Goal: Task Accomplishment & Management: Manage account settings

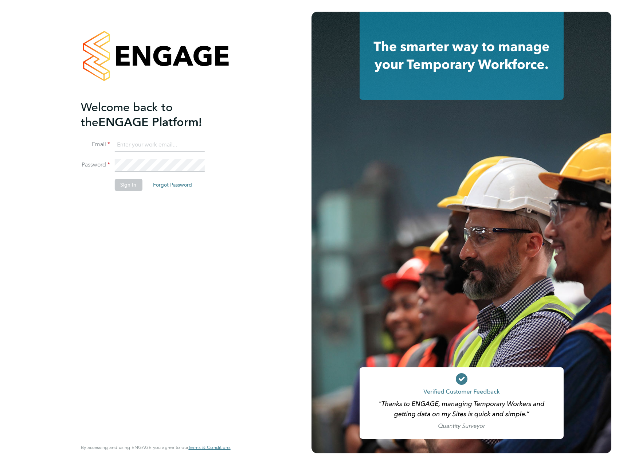
type input "[PERSON_NAME][EMAIL_ADDRESS][PERSON_NAME][DOMAIN_NAME]"
click at [133, 185] on button "Sign In" at bounding box center [128, 185] width 28 height 12
click at [134, 185] on div "Sorry, we are having problems connecting to our services." at bounding box center [155, 232] width 311 height 465
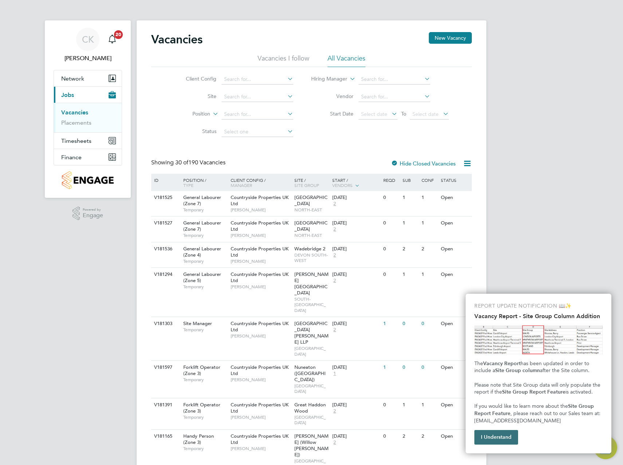
click at [505, 441] on button "I Understand" at bounding box center [496, 437] width 44 height 15
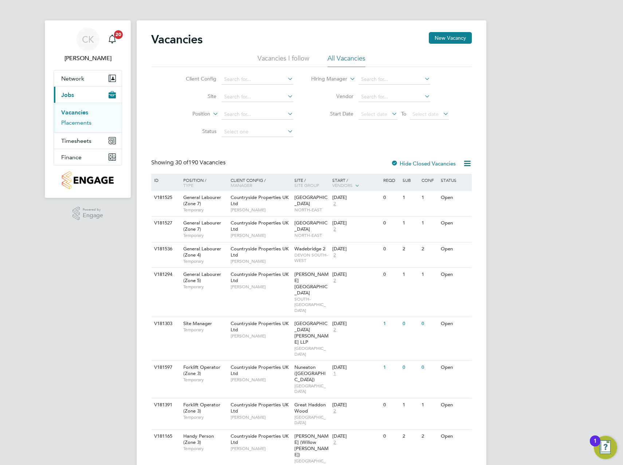
click at [85, 124] on link "Placements" at bounding box center [76, 122] width 30 height 7
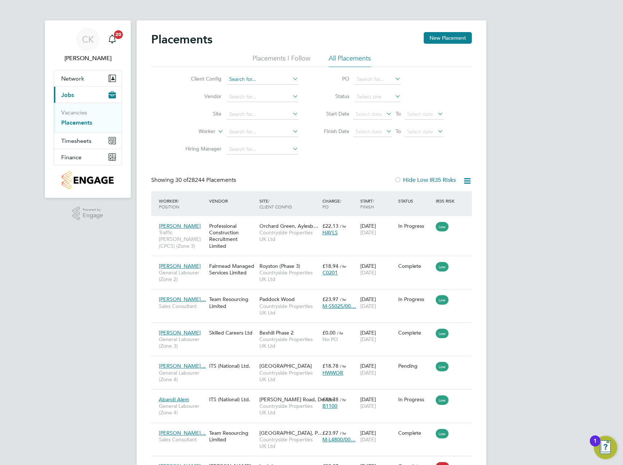
click at [285, 82] on input at bounding box center [263, 79] width 72 height 10
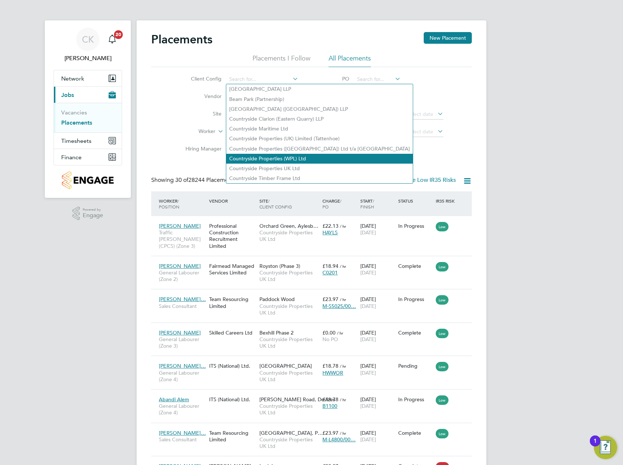
click at [290, 157] on li "Countryside Properties (WPL) Ltd" at bounding box center [319, 159] width 187 height 10
type input "Countryside Properties (WPL) Ltd"
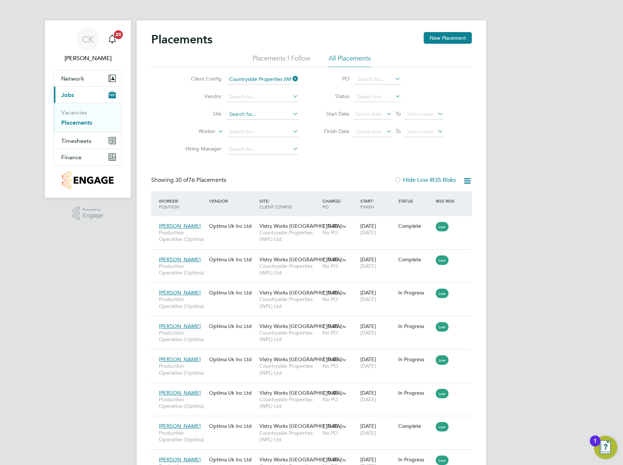
click at [258, 114] on input at bounding box center [263, 114] width 72 height 10
click at [258, 123] on li "Partridge Walk / Beacon Side" at bounding box center [272, 124] width 93 height 10
type input "Partridge Walk / Beacon Side"
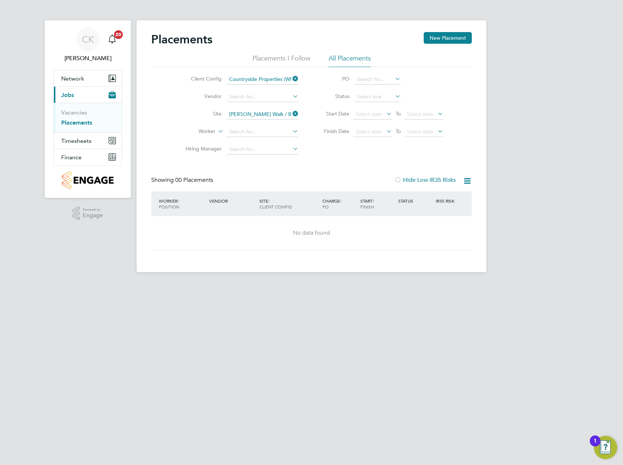
click at [291, 79] on icon at bounding box center [291, 79] width 0 height 10
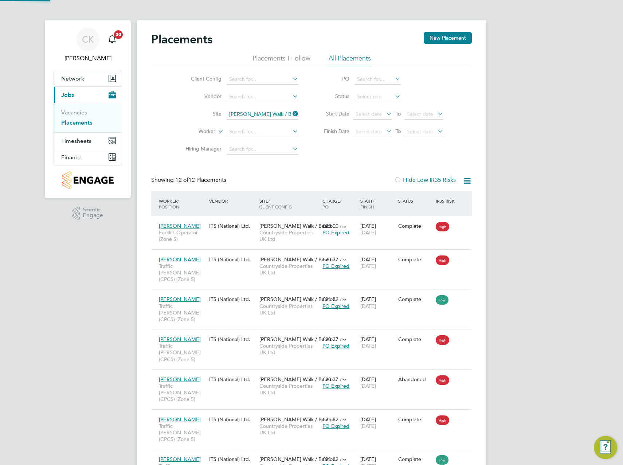
click at [291, 79] on icon at bounding box center [291, 79] width 0 height 10
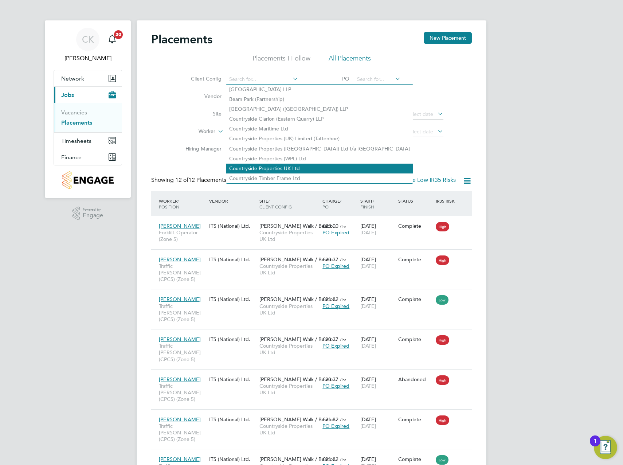
click at [293, 164] on li "Countryside Properties UK Ltd" at bounding box center [319, 169] width 187 height 10
type input "Countryside Properties UK Ltd"
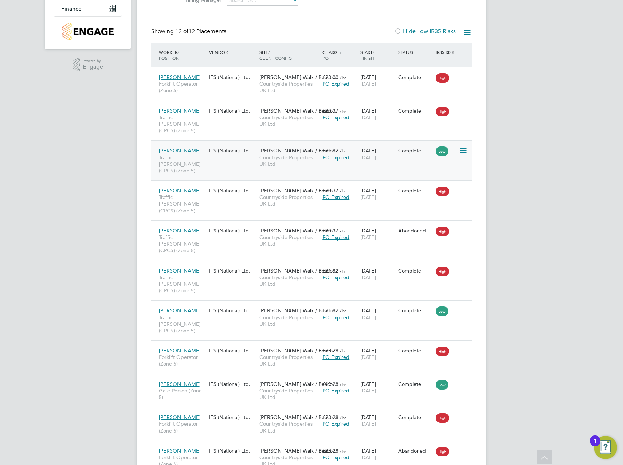
click at [427, 152] on div "Azam Cameron Traffic Marshall (CPCS) (Zone 5) ITS (National) Ltd. Partridge Wal…" at bounding box center [311, 160] width 321 height 40
click at [430, 153] on div "Azam Cameron Traffic Marshall (CPCS) (Zone 5) ITS (National) Ltd. Partridge Wal…" at bounding box center [311, 160] width 321 height 40
click at [396, 144] on div "Complete" at bounding box center [415, 151] width 38 height 14
click at [192, 147] on span "Azam Cameron" at bounding box center [180, 150] width 42 height 7
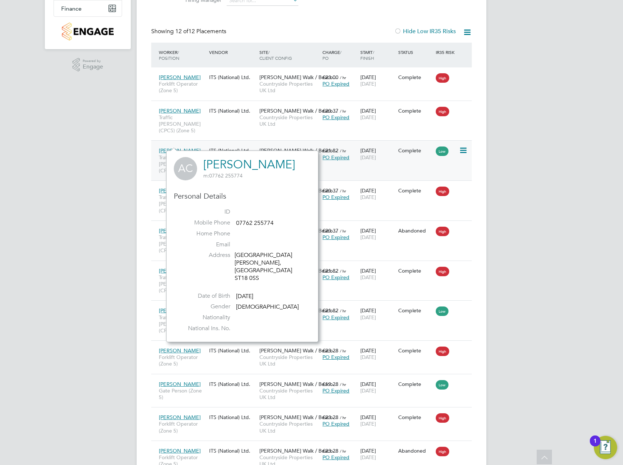
click at [413, 153] on div "Azam Cameron Traffic Marshall (CPCS) (Zone 5) ITS (National) Ltd. Partridge Wal…" at bounding box center [311, 160] width 321 height 40
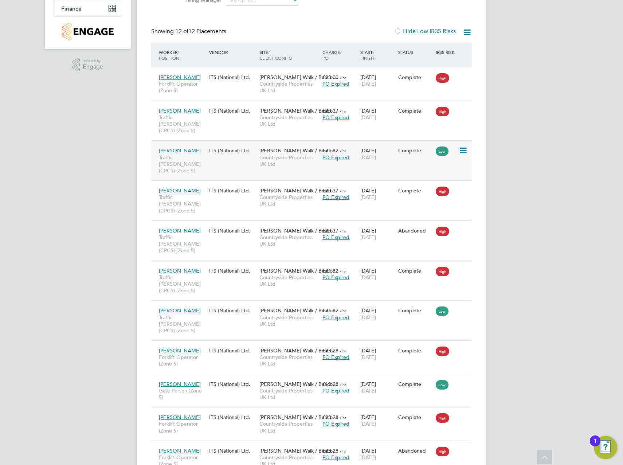
click at [225, 158] on div "Azam Cameron Traffic Marshall (CPCS) (Zone 5) ITS (National) Ltd. Partridge Wal…" at bounding box center [311, 160] width 321 height 40
click at [197, 154] on span "Traffic Marshall (CPCS) (Zone 5)" at bounding box center [182, 164] width 47 height 20
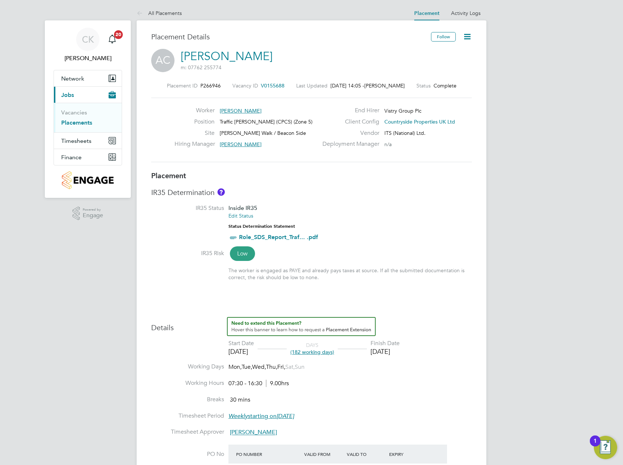
click at [465, 37] on icon at bounding box center [467, 36] width 9 height 9
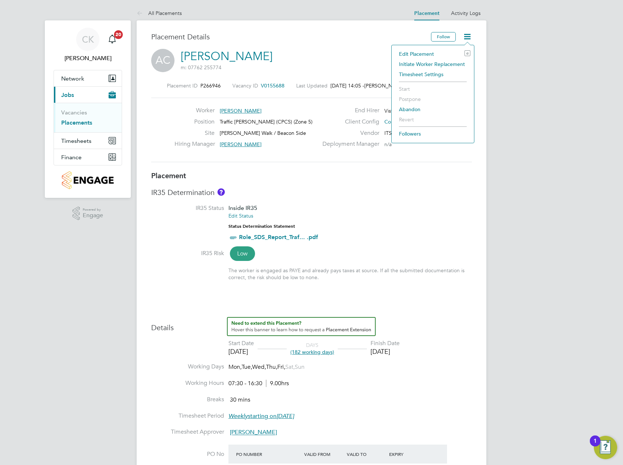
click at [434, 54] on li "Edit Placement e" at bounding box center [432, 54] width 75 height 10
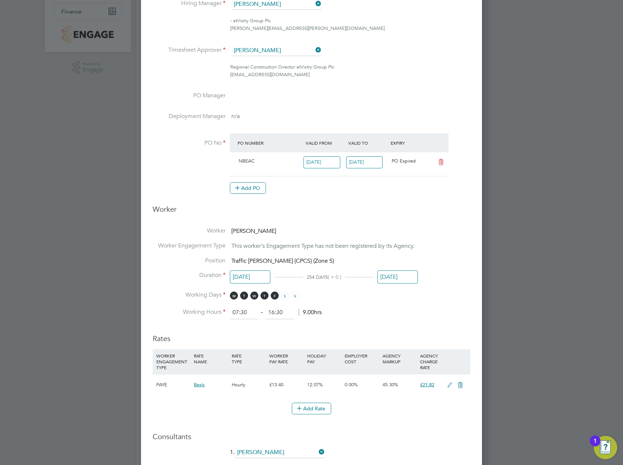
click at [399, 278] on input "30 Sep 2025" at bounding box center [397, 276] width 40 height 13
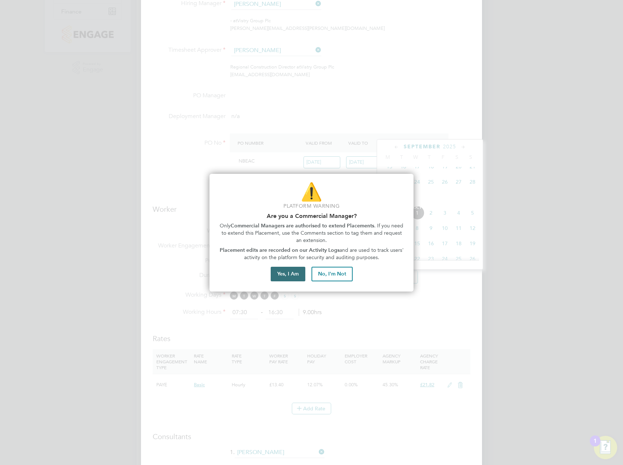
click at [295, 271] on button "Yes, I Am" at bounding box center [288, 274] width 35 height 15
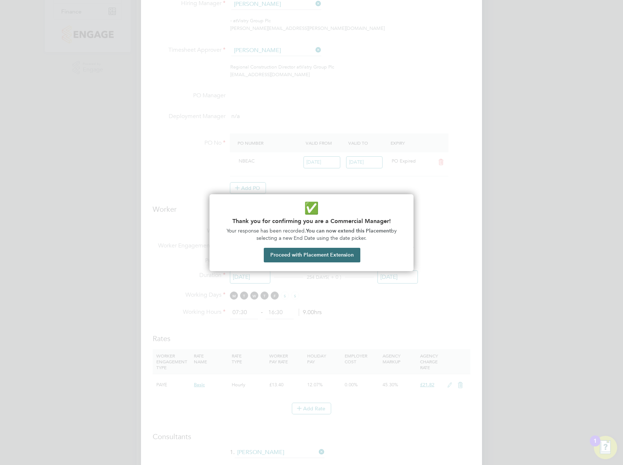
click at [330, 256] on button "Proceed with Placement Extension" at bounding box center [312, 255] width 97 height 15
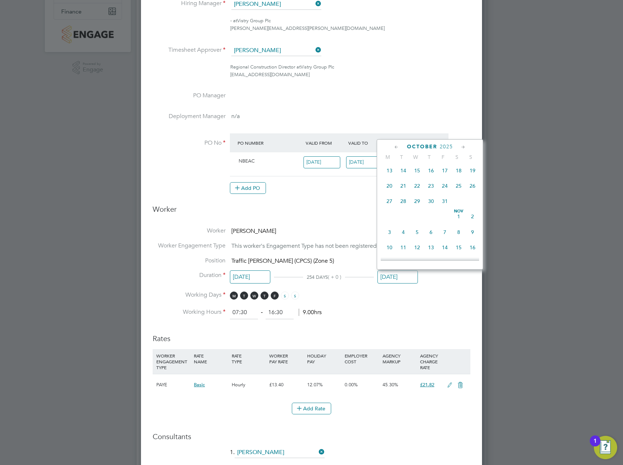
click at [446, 208] on span "31" at bounding box center [445, 201] width 14 height 14
type input "31 Oct 2025"
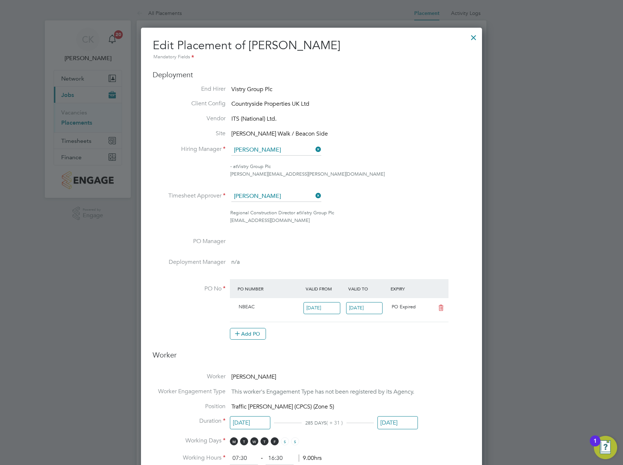
drag, startPoint x: 318, startPoint y: 148, endPoint x: 297, endPoint y: 154, distance: 22.3
click at [314, 148] on icon at bounding box center [314, 149] width 0 height 10
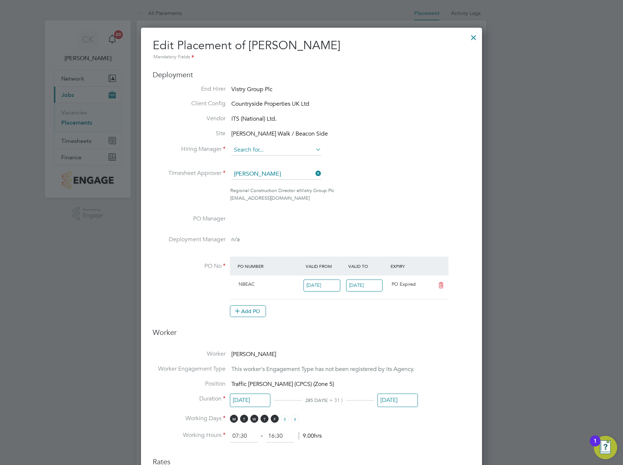
click at [295, 153] on input at bounding box center [276, 150] width 90 height 11
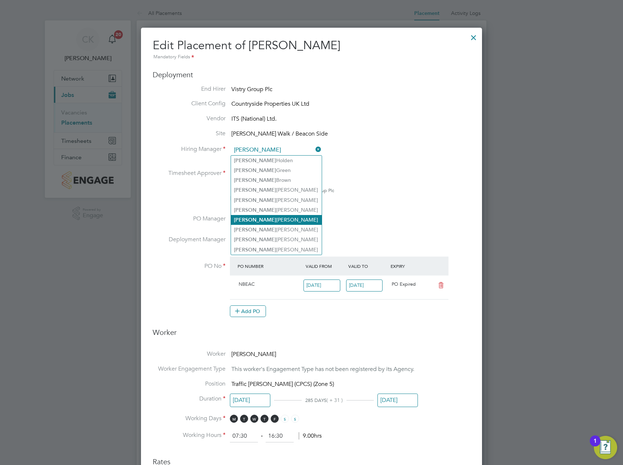
click at [263, 221] on li "David Dodd" at bounding box center [276, 220] width 91 height 10
type input "David Dodd"
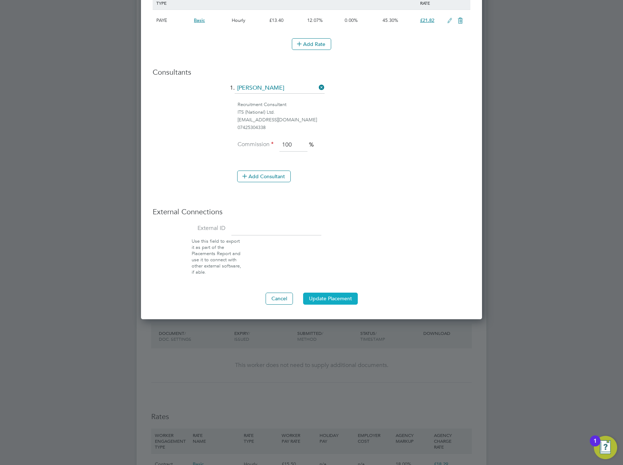
click at [341, 299] on button "Update Placement" at bounding box center [330, 299] width 55 height 12
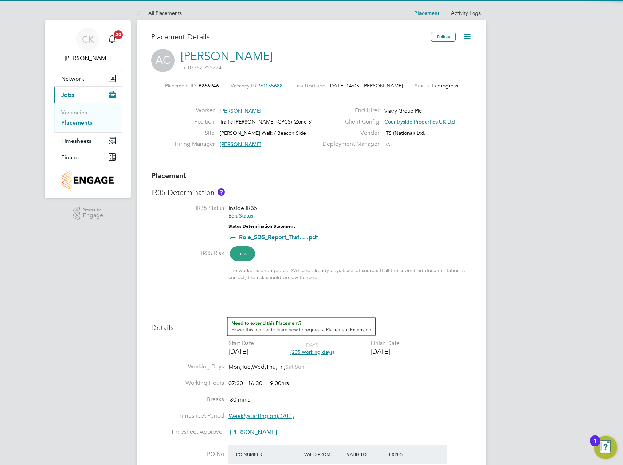
click at [468, 38] on icon at bounding box center [467, 36] width 9 height 9
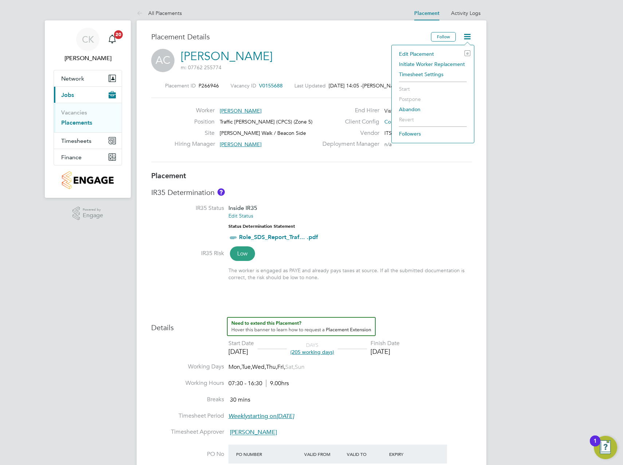
click at [416, 52] on li "Edit Placement e" at bounding box center [432, 54] width 75 height 10
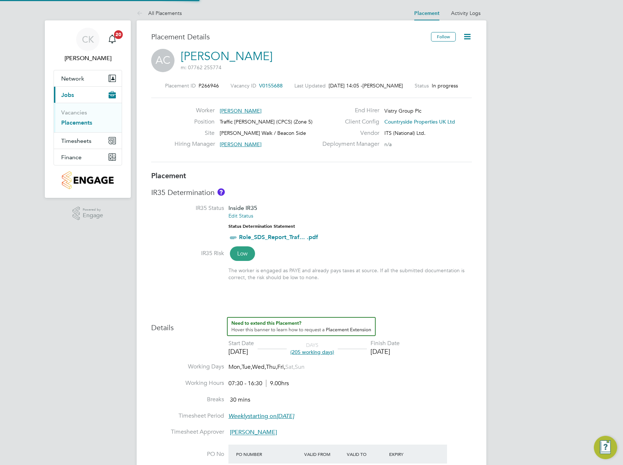
type input "David Dodd"
type input "Calum Madden"
type input "20 Jan 2025"
type input "31 Oct 2025"
type input "07:30"
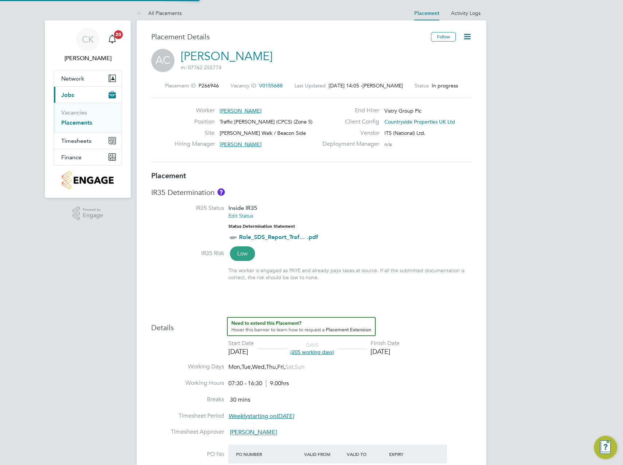
type input "16:30"
